Goal: Information Seeking & Learning: Learn about a topic

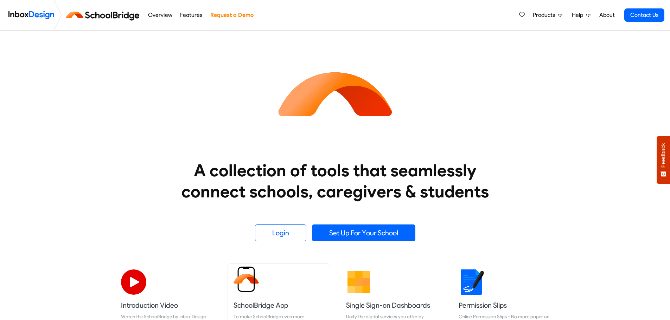
scroll to position [176, 0]
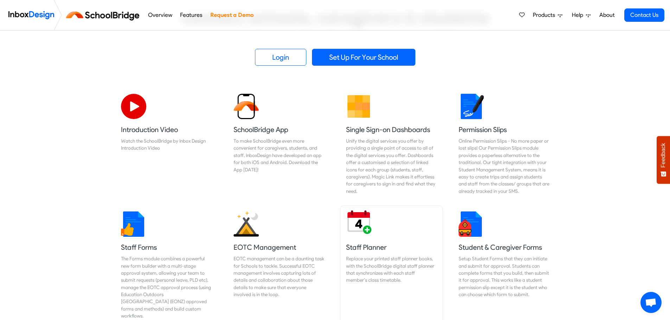
click at [354, 240] on link "Staff Planner Replace your printed staff planner books, with the SchoolBridge d…" at bounding box center [391, 266] width 102 height 120
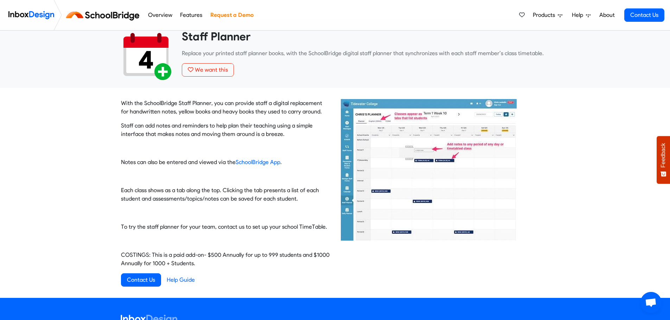
scroll to position [35, 0]
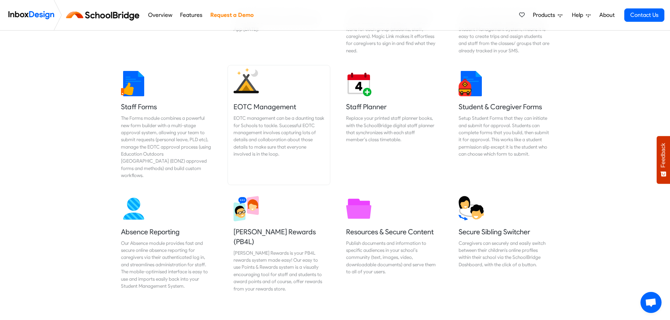
scroll to position [176, 0]
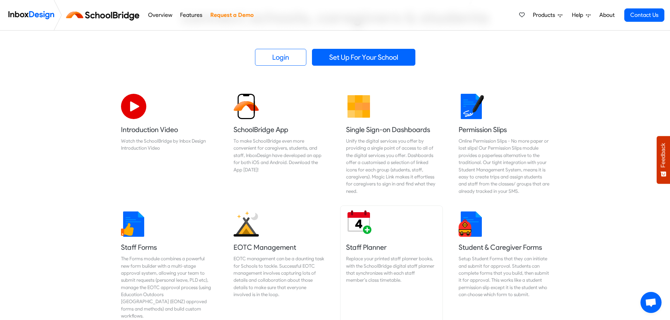
click at [356, 229] on img at bounding box center [358, 221] width 25 height 25
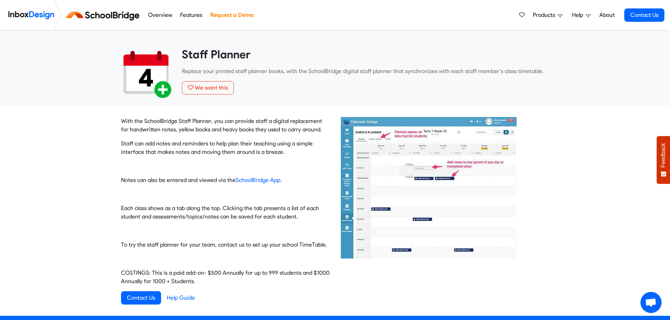
click at [161, 15] on link "Overview" at bounding box center [160, 15] width 28 height 14
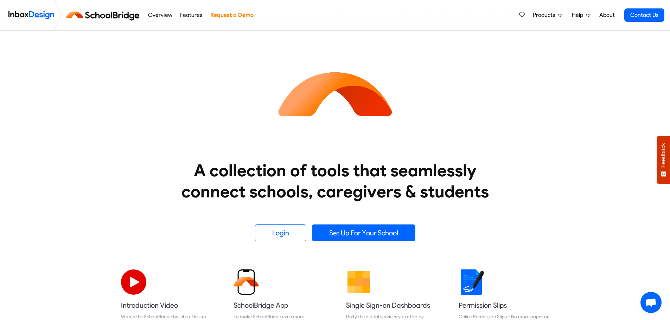
click at [193, 15] on link "Features" at bounding box center [191, 15] width 26 height 14
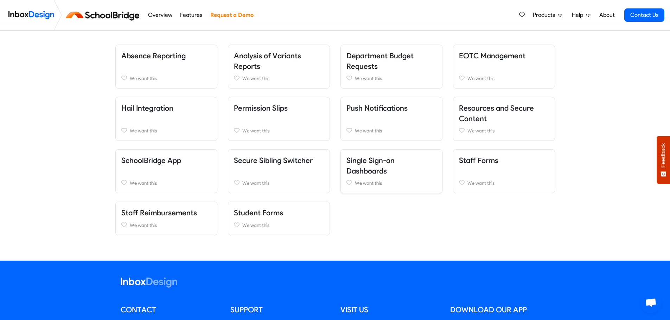
scroll to position [141, 0]
